Goal: Task Accomplishment & Management: Manage account settings

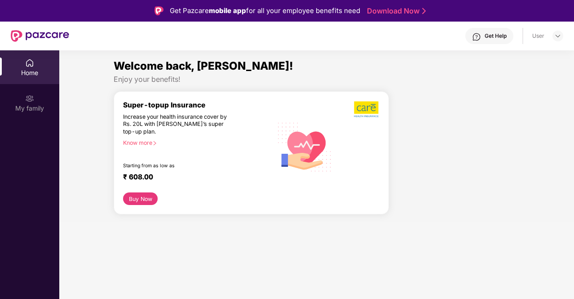
click at [122, 197] on div "Super-topup Insurance Increase your health insurance cover by Rs. 20L with PazC…" at bounding box center [251, 153] width 275 height 124
click at [134, 197] on button "Buy Now" at bounding box center [140, 198] width 35 height 13
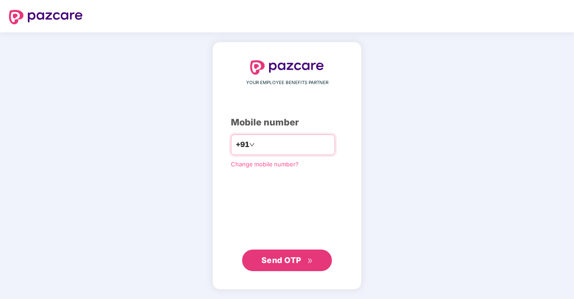
type input "**********"
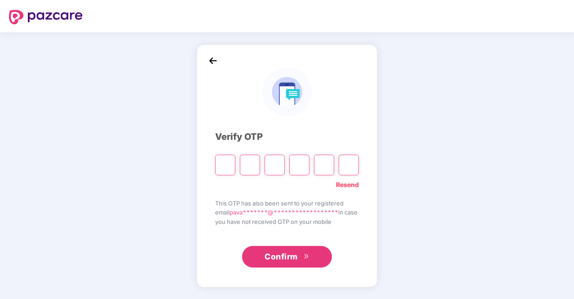
type input "*"
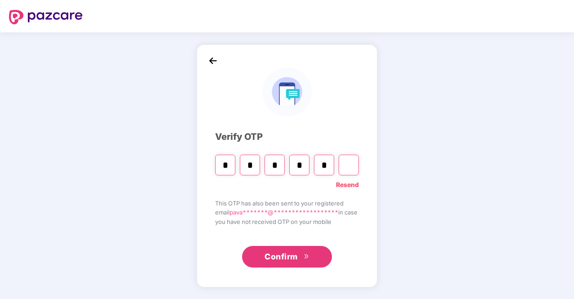
type input "*"
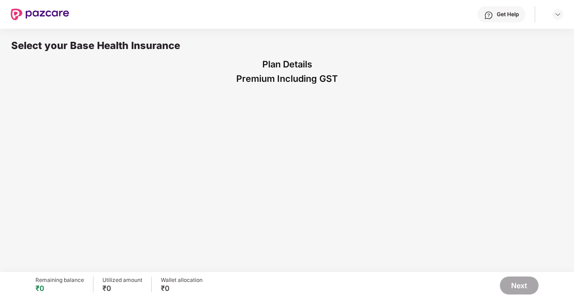
click at [304, 134] on div "Select your Base Health Insurance Plan Details Premium Including GST" at bounding box center [287, 149] width 574 height 243
click at [46, 13] on img at bounding box center [40, 15] width 58 height 12
click at [562, 13] on div at bounding box center [558, 14] width 11 height 11
click at [436, 203] on div "Select your Base Health Insurance Plan Details Premium Including GST" at bounding box center [287, 149] width 574 height 243
click at [276, 139] on div "Select your Base Health Insurance Plan Details Premium Including GST" at bounding box center [287, 149] width 574 height 243
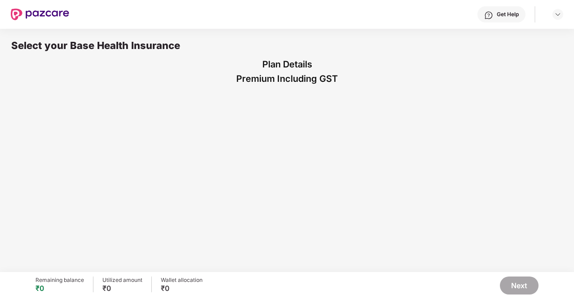
click at [92, 55] on div "Select your Base Health Insurance" at bounding box center [287, 48] width 552 height 18
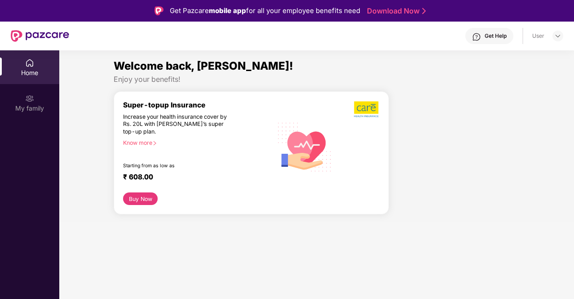
click at [32, 55] on div "Home" at bounding box center [29, 67] width 59 height 34
click at [32, 67] on div "Home" at bounding box center [29, 67] width 59 height 34
click at [31, 104] on div "My family" at bounding box center [29, 108] width 59 height 9
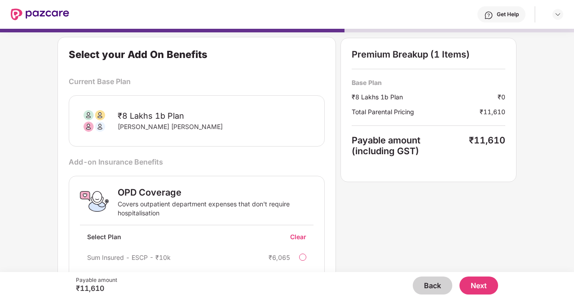
click at [283, 145] on div "₹8 Lakhs 1b Plan [PERSON_NAME] [PERSON_NAME]" at bounding box center [197, 120] width 256 height 51
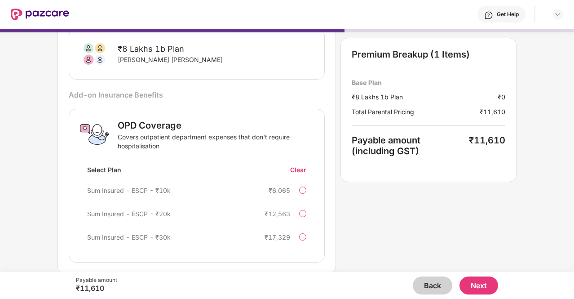
click at [297, 170] on div "Clear" at bounding box center [301, 169] width 23 height 9
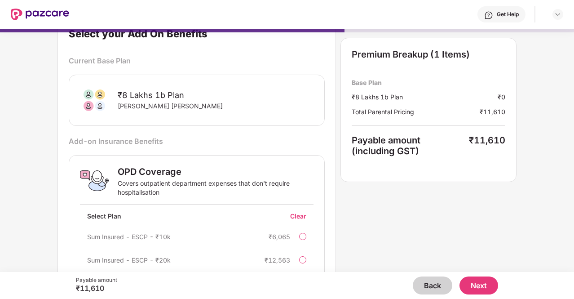
scroll to position [0, 0]
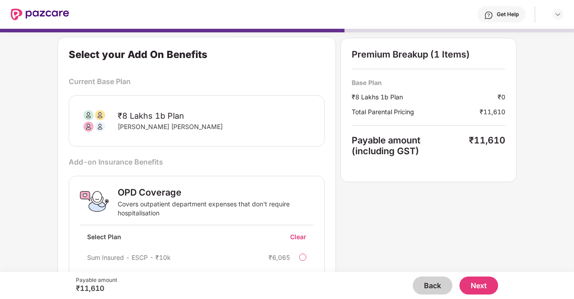
click at [446, 285] on button "Back" at bounding box center [433, 285] width 40 height 18
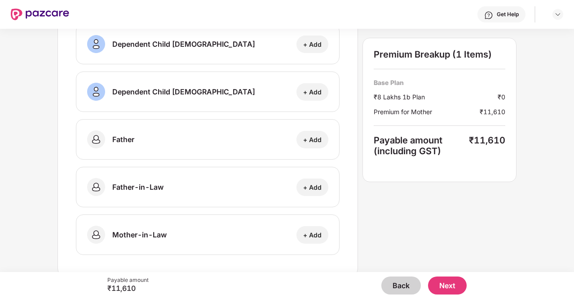
click at [401, 287] on button "Back" at bounding box center [401, 285] width 40 height 18
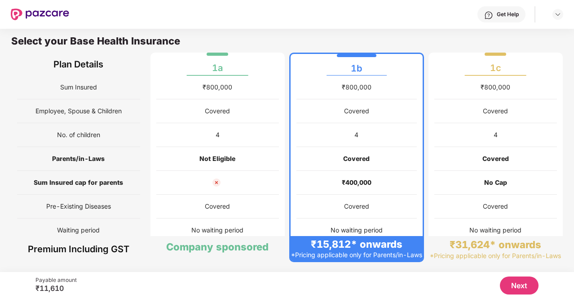
scroll to position [4, 0]
click at [218, 240] on div "Company sponsored" at bounding box center [217, 246] width 102 height 13
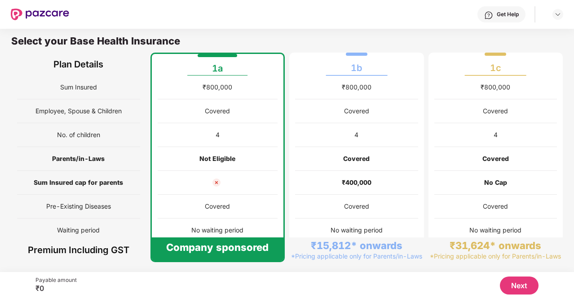
click at [526, 284] on button "Next" at bounding box center [519, 285] width 39 height 18
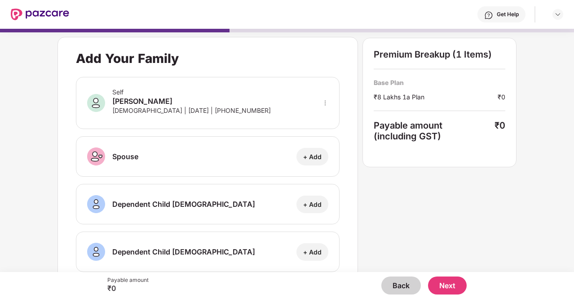
click at [451, 283] on button "Next" at bounding box center [447, 285] width 39 height 18
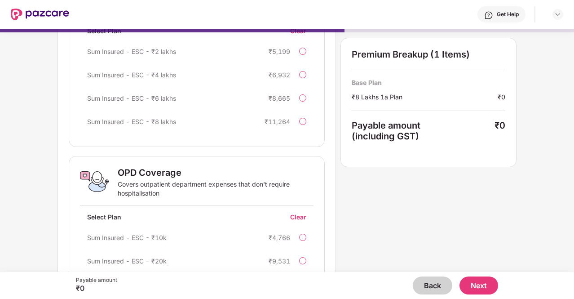
scroll to position [261, 0]
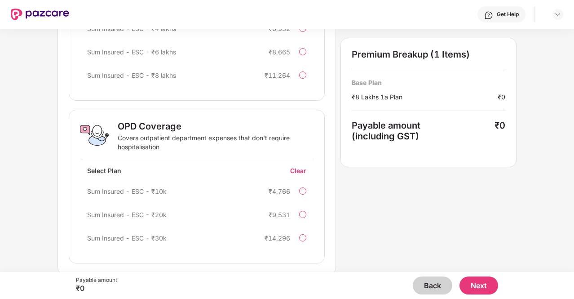
click at [488, 283] on button "Next" at bounding box center [479, 285] width 39 height 18
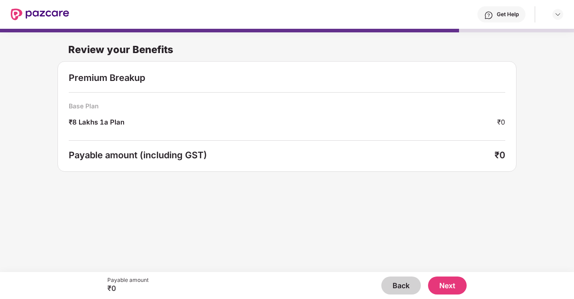
click at [459, 281] on button "Next" at bounding box center [447, 285] width 39 height 18
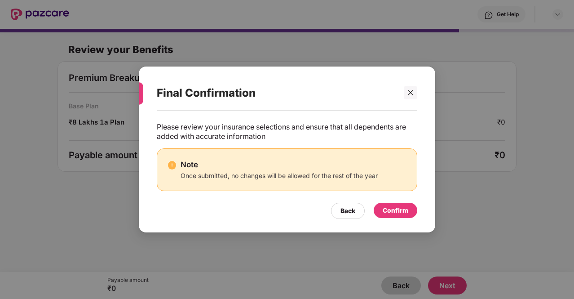
click at [408, 208] on div "Confirm" at bounding box center [396, 210] width 44 height 15
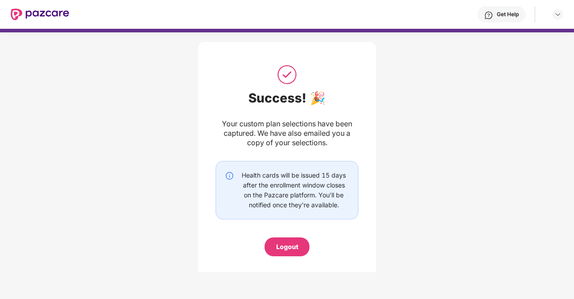
click at [282, 154] on div "Success! 🎉 Your custom plan selections have been captured. We have also emailed…" at bounding box center [287, 159] width 143 height 193
click at [292, 139] on div "Your custom plan selections have been captured. We have also emailed you a copy…" at bounding box center [287, 133] width 143 height 28
click at [317, 136] on div "Your custom plan selections have been captured. We have also emailed you a copy…" at bounding box center [287, 133] width 143 height 28
click at [293, 123] on div "Your custom plan selections have been captured. We have also emailed you a copy…" at bounding box center [287, 133] width 143 height 28
click at [47, 9] on img at bounding box center [40, 15] width 58 height 12
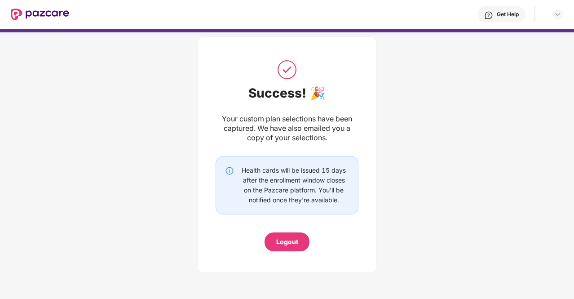
scroll to position [0, 0]
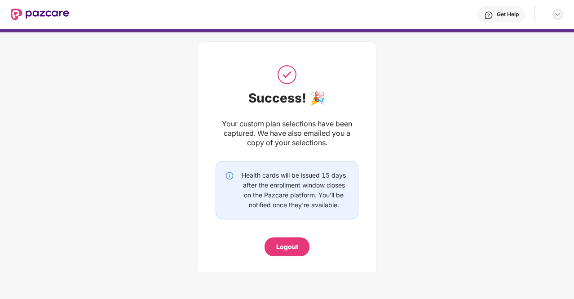
click at [559, 15] on img at bounding box center [557, 14] width 7 height 7
click at [283, 245] on div "Logout" at bounding box center [287, 247] width 22 height 10
click at [285, 249] on div "Logout" at bounding box center [287, 247] width 22 height 10
